Goal: Navigation & Orientation: Find specific page/section

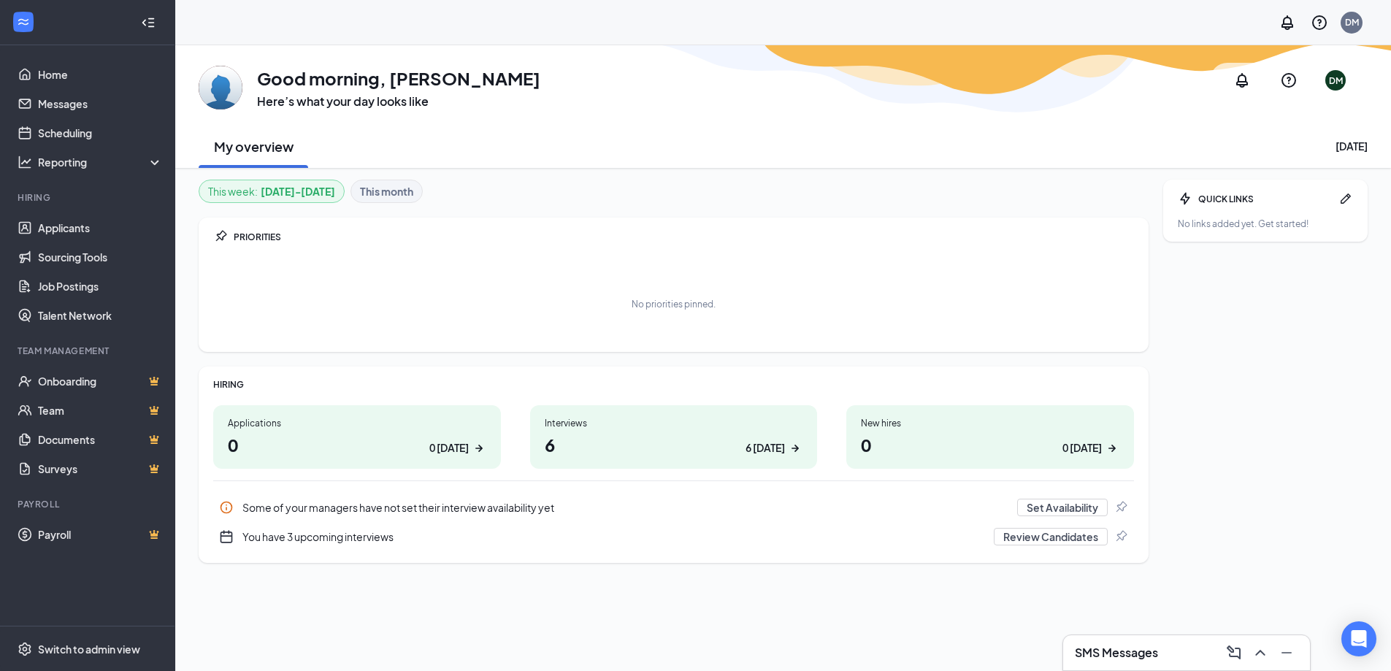
click at [702, 443] on h1 "6 6 [DATE]" at bounding box center [674, 444] width 259 height 25
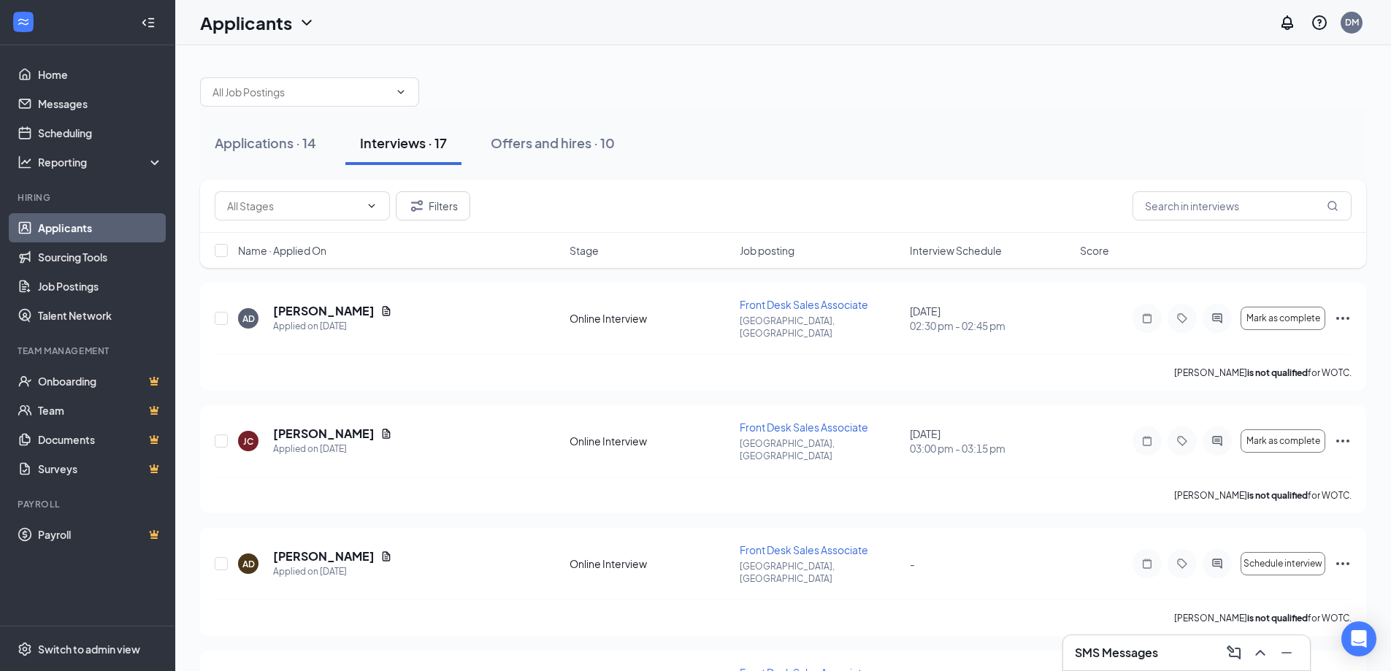
click at [1176, 659] on div "SMS Messages" at bounding box center [1186, 652] width 223 height 23
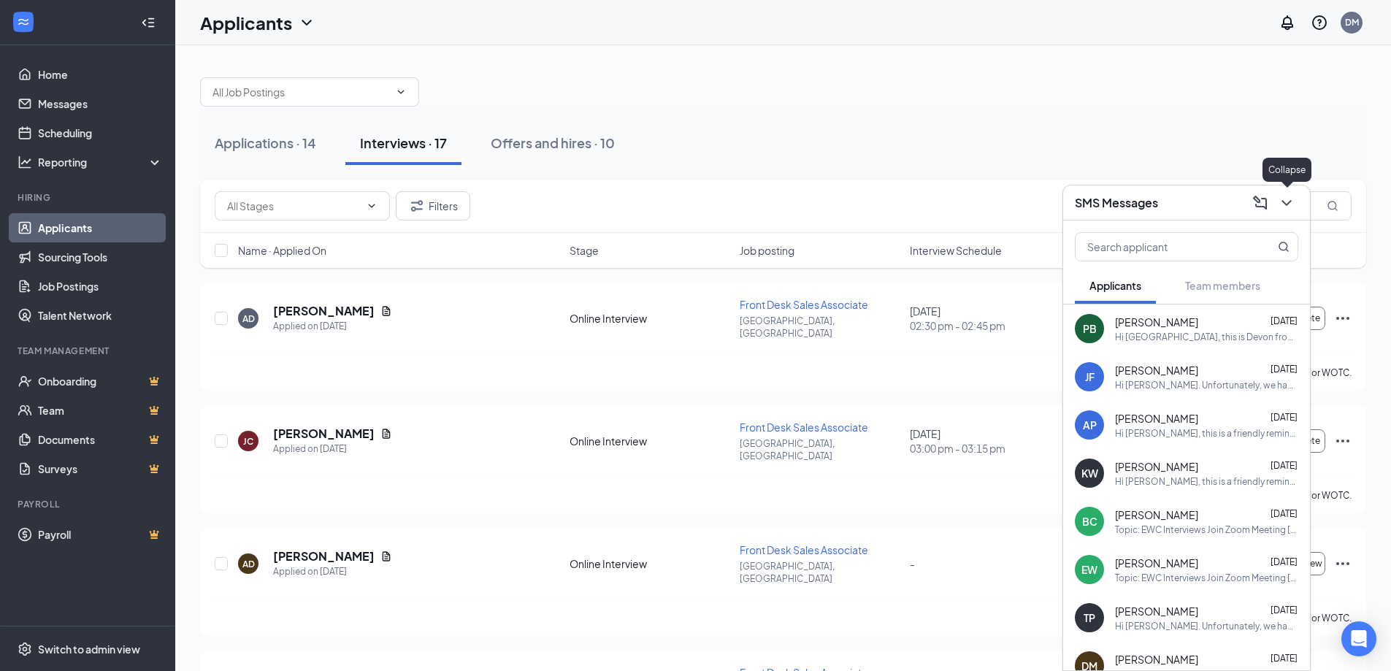
click at [1288, 207] on icon "ChevronDown" at bounding box center [1287, 203] width 18 height 18
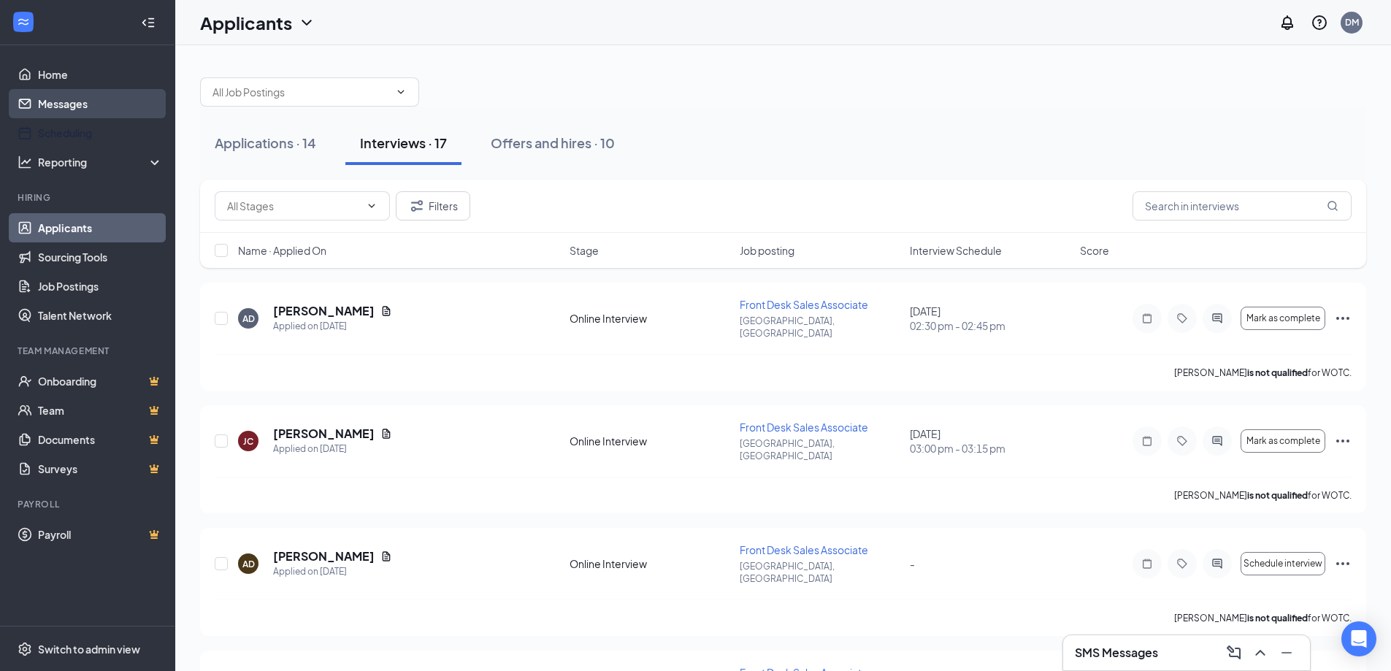
click at [83, 93] on link "Messages" at bounding box center [100, 103] width 125 height 29
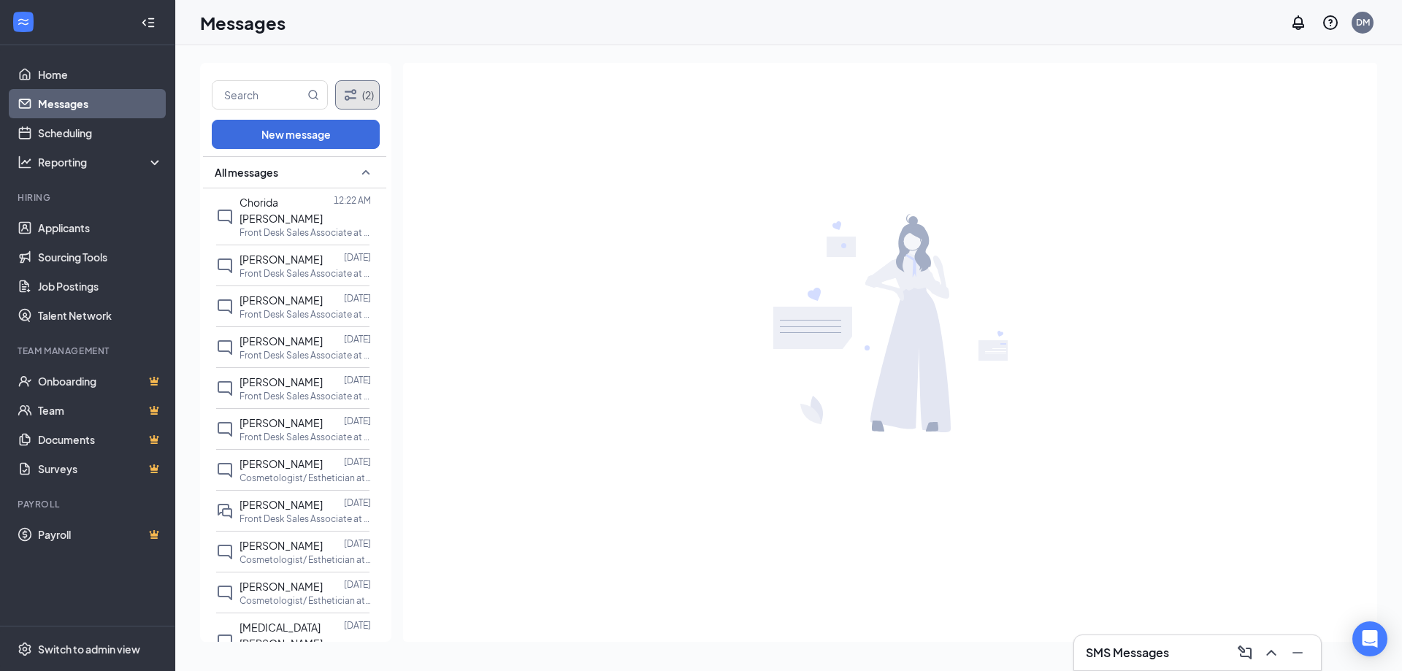
click at [375, 92] on button "(2)" at bounding box center [357, 94] width 45 height 29
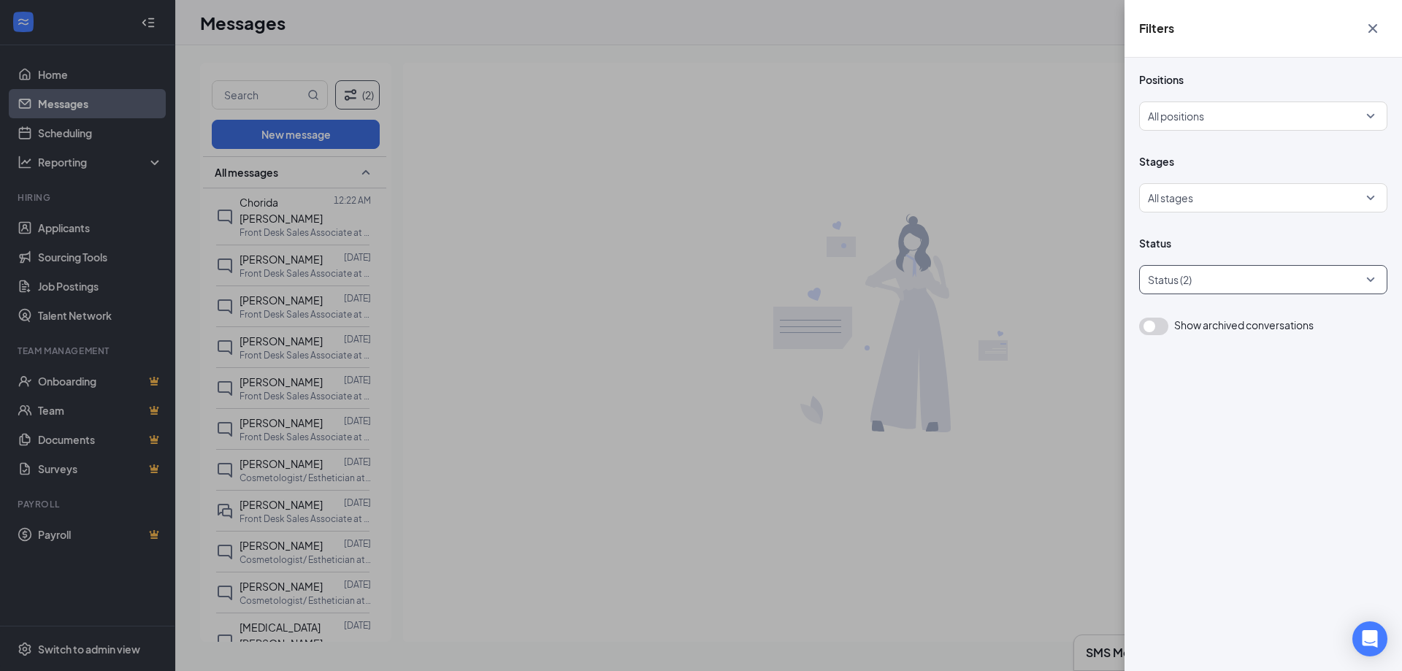
click at [1193, 276] on div at bounding box center [1256, 279] width 226 height 23
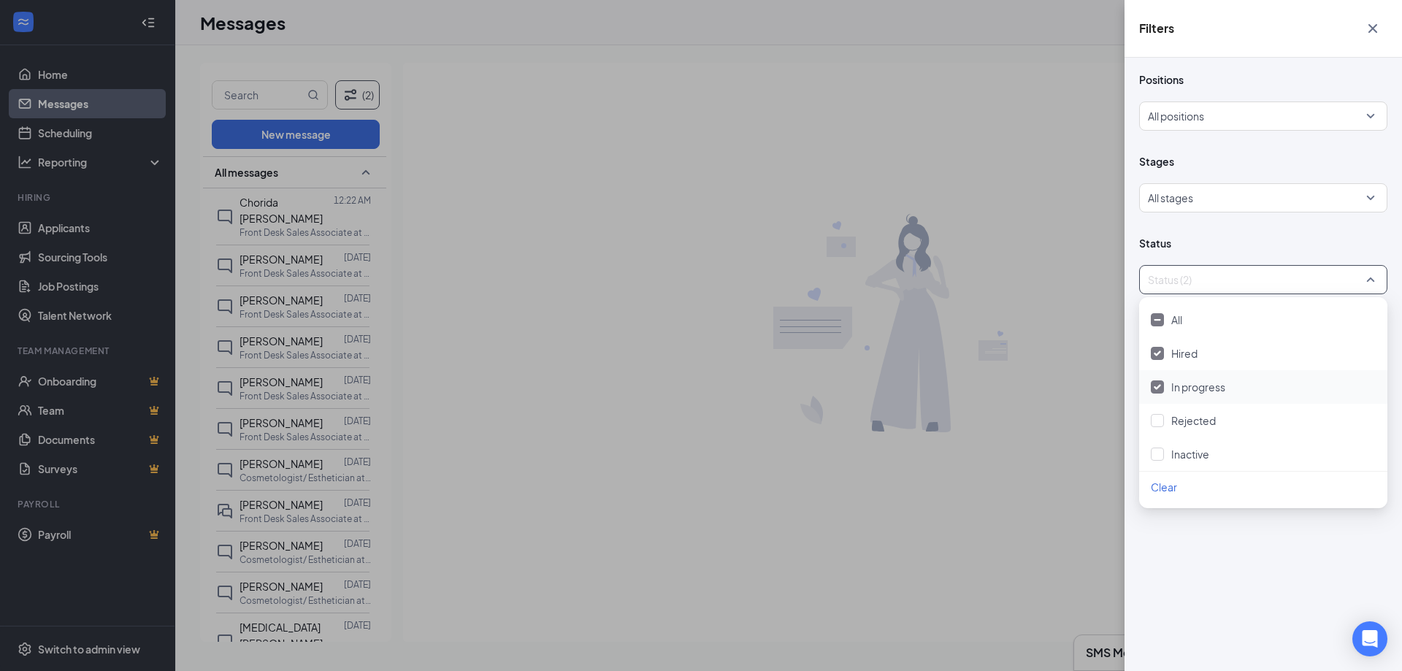
click at [1003, 409] on div "Filters Positions All positions Stages All stages Status Status (2) Show archiv…" at bounding box center [701, 335] width 1402 height 671
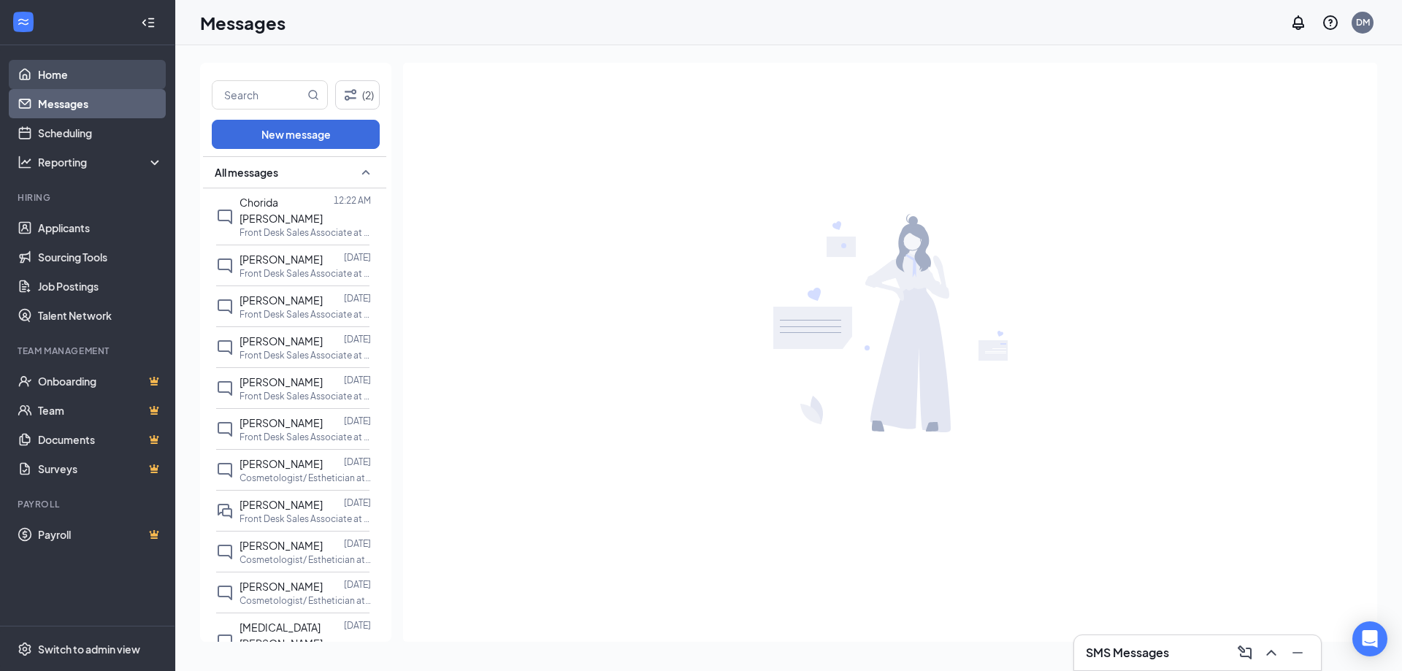
click at [81, 69] on link "Home" at bounding box center [100, 74] width 125 height 29
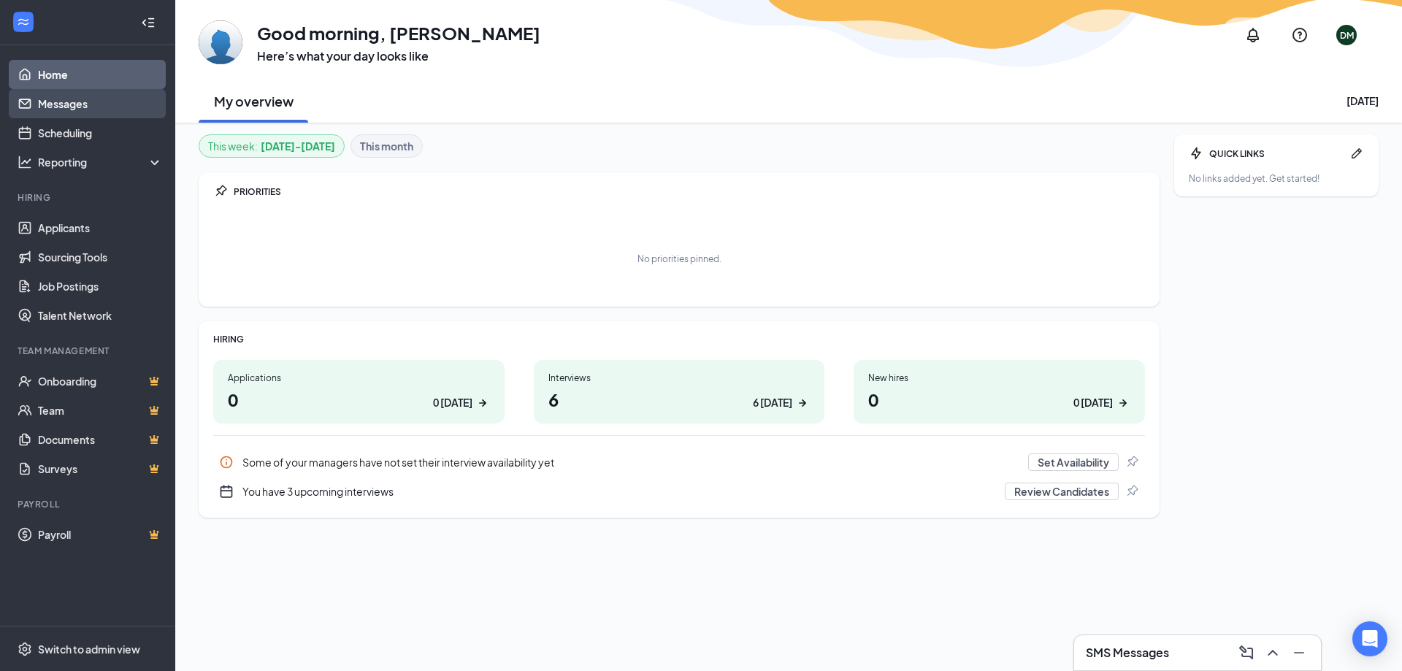
click at [117, 104] on link "Messages" at bounding box center [100, 103] width 125 height 29
